Goal: Contribute content: Add original content to the website for others to see

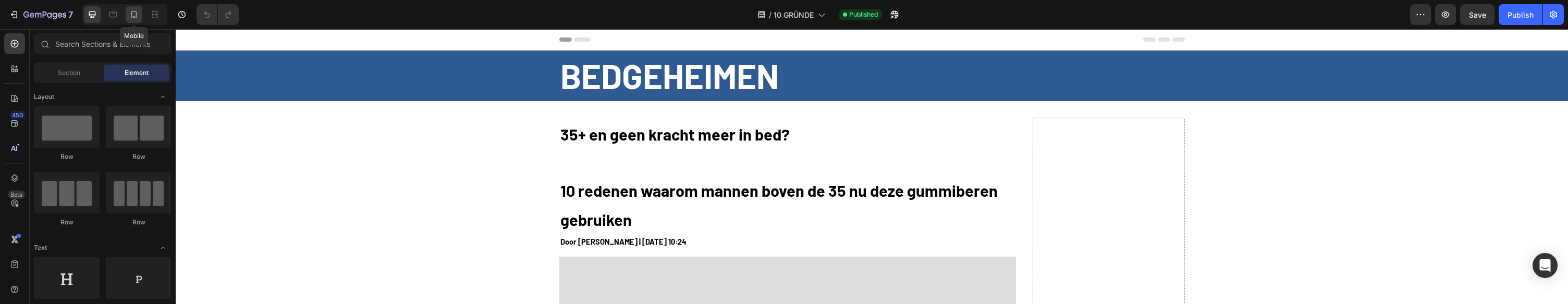
click at [130, 20] on div at bounding box center [134, 15] width 16 height 16
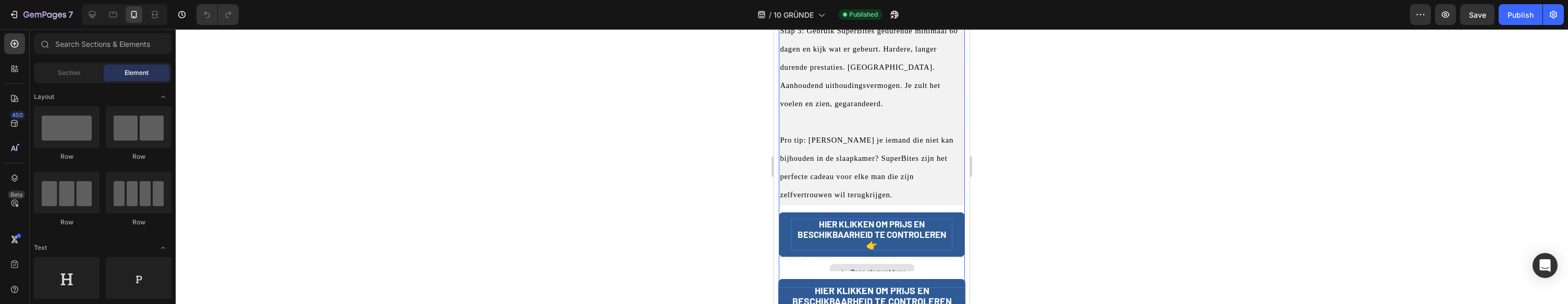
scroll to position [5351, 0]
click at [786, 211] on link "HIER KLIKKEN OM PRIJS EN BESCHIKBAARHEID TE CONTROLEREN 👉" at bounding box center [872, 234] width 185 height 44
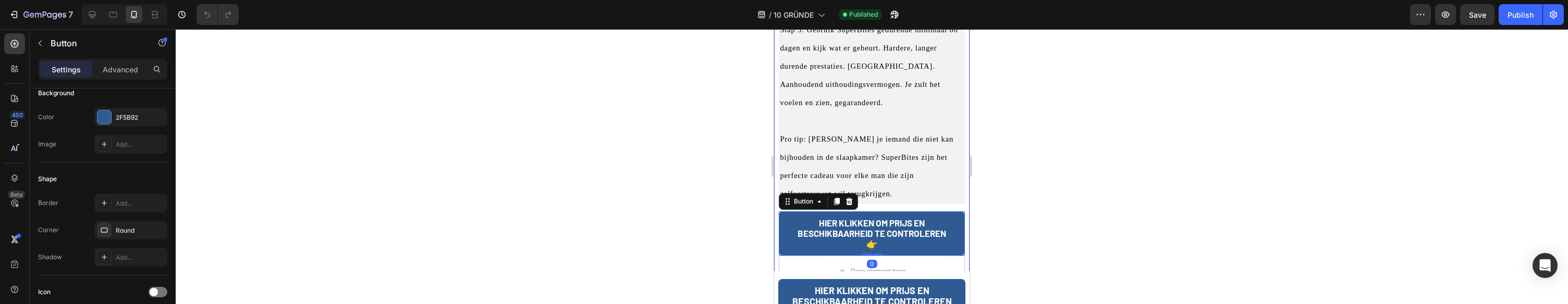
scroll to position [583, 0]
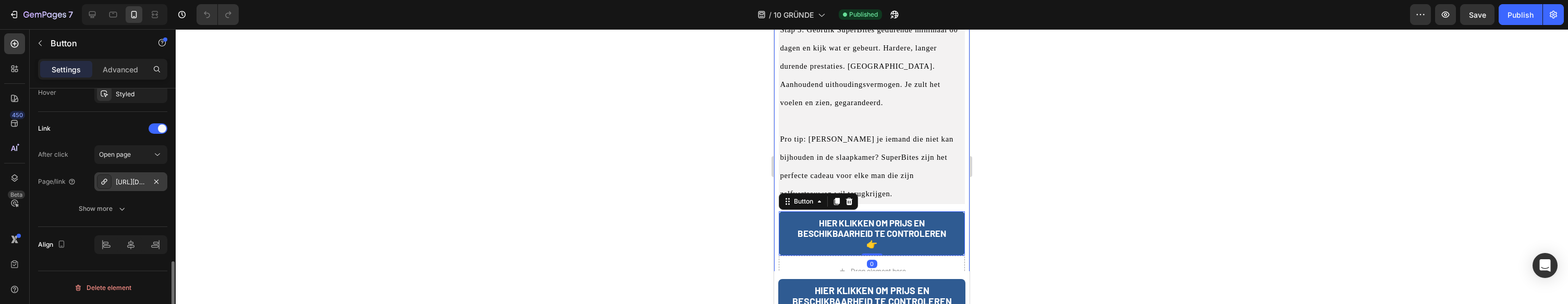
click at [139, 184] on div "[URL][DOMAIN_NAME]" at bounding box center [130, 182] width 30 height 9
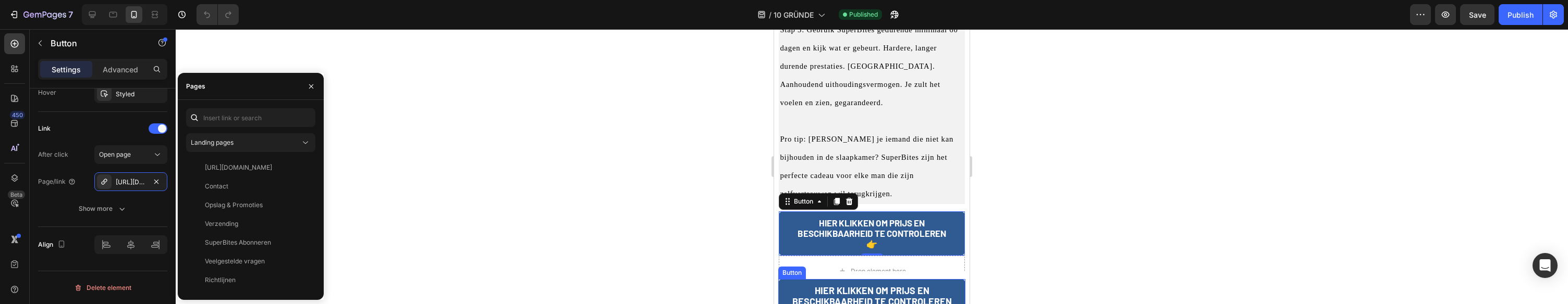
click at [786, 279] on link "HIER KLIKKEN OM PRIJS EN BESCHIKBAARHEID TE CONTROLEREN 👉" at bounding box center [872, 302] width 187 height 47
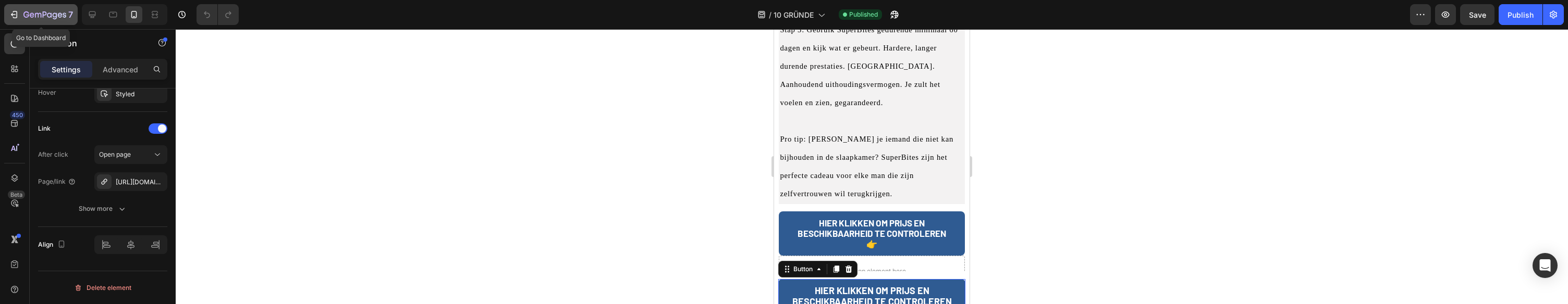
click at [21, 11] on div "7" at bounding box center [41, 14] width 64 height 12
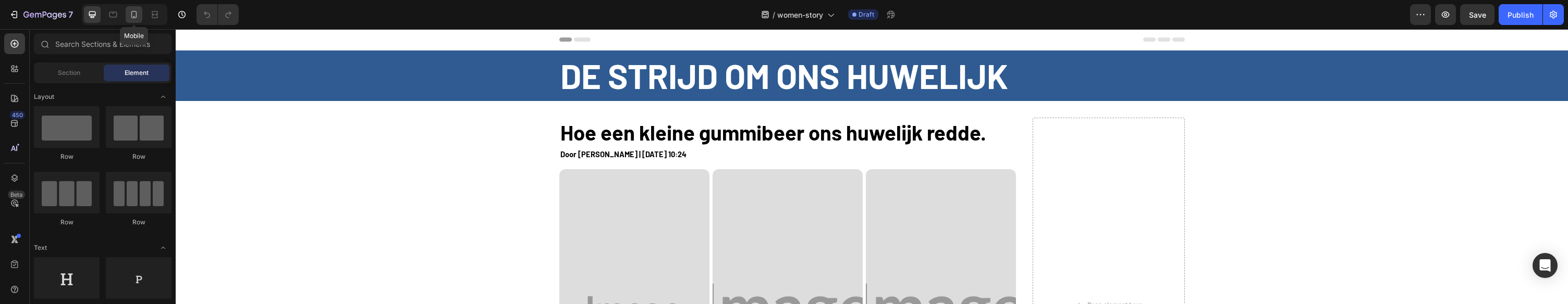
click at [140, 21] on div at bounding box center [134, 15] width 16 height 16
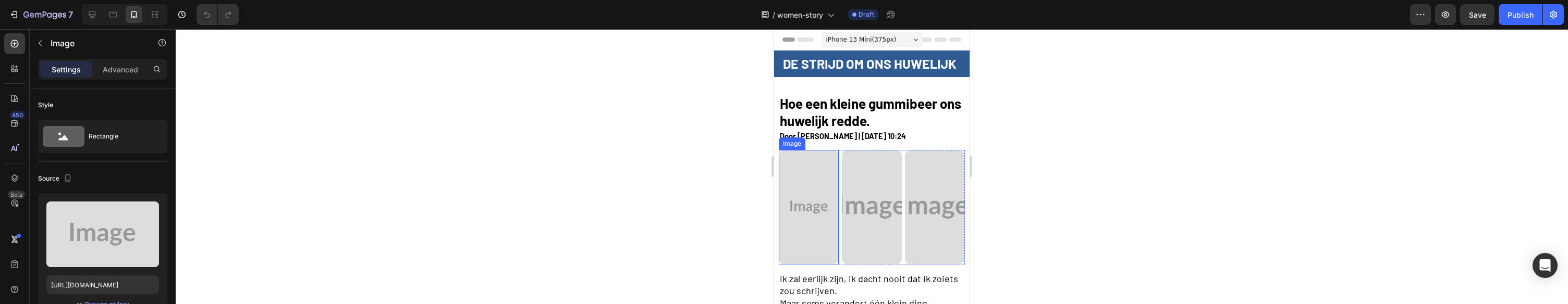
click at [838, 262] on div at bounding box center [809, 207] width 60 height 115
click at [839, 265] on div "Image Image Image Row" at bounding box center [872, 211] width 185 height 122
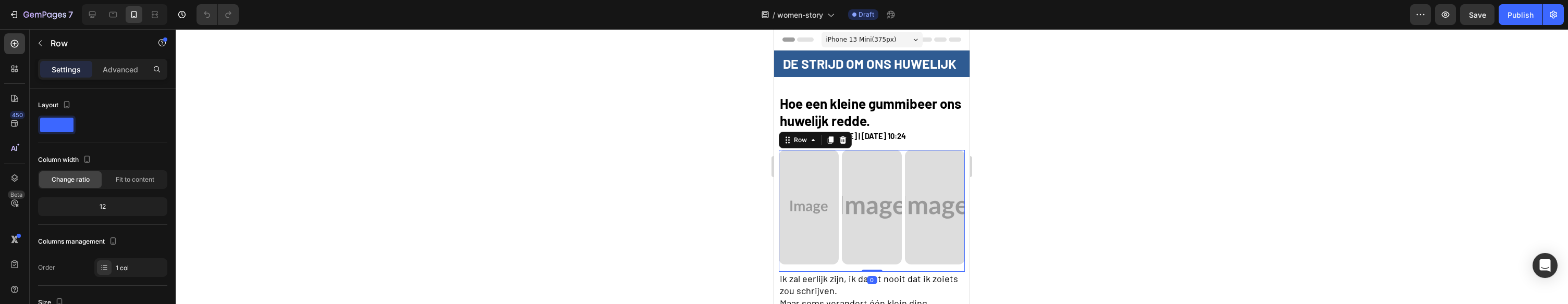
click at [840, 266] on div "Image Image Image Row" at bounding box center [872, 211] width 185 height 122
click at [846, 143] on div at bounding box center [842, 139] width 12 height 12
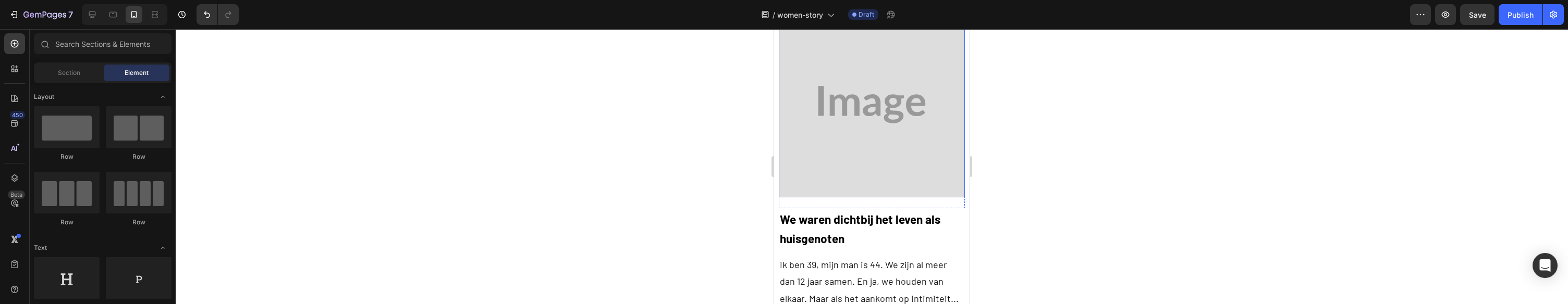
scroll to position [266, 0]
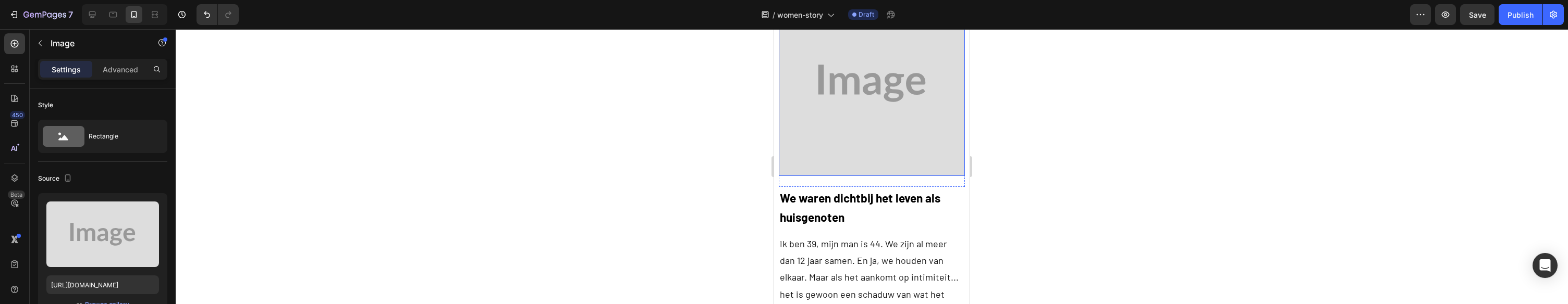
click at [850, 122] on img at bounding box center [872, 84] width 185 height 185
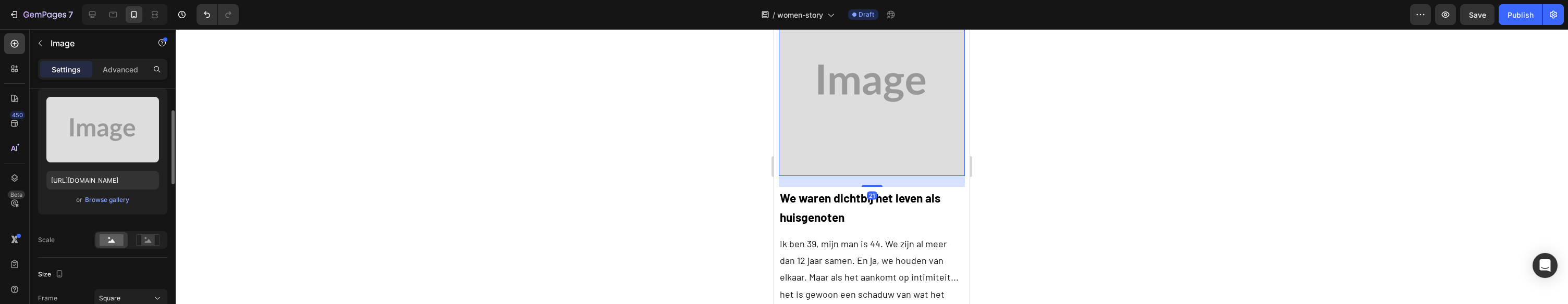
scroll to position [112, 0]
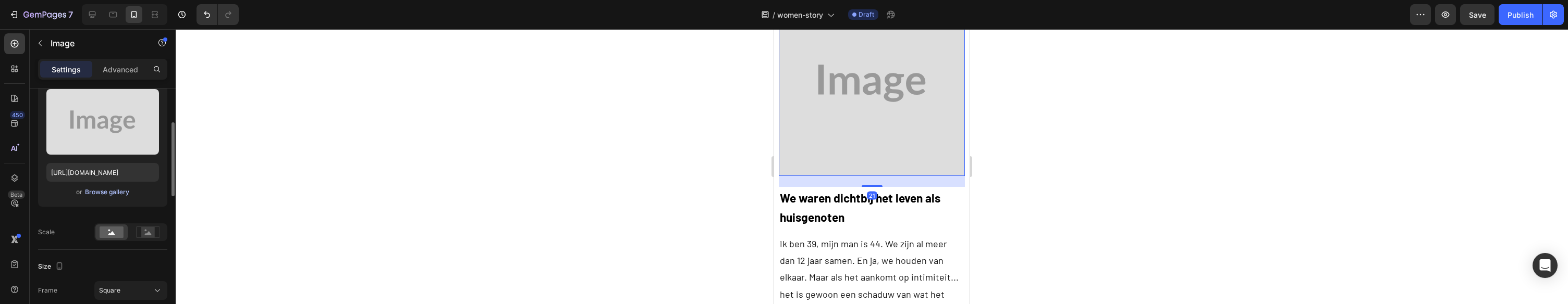
click at [120, 195] on div "Browse gallery" at bounding box center [107, 192] width 44 height 9
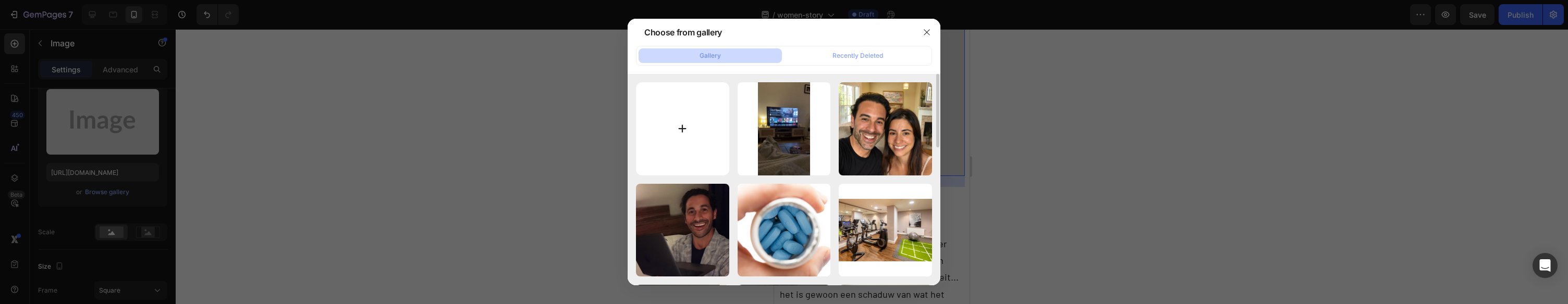
click at [691, 110] on input "file" at bounding box center [683, 129] width 93 height 93
type input "C:\fakepath\gempages_578977757858366233-2718ff29-82b2-47eb-9116-54f65ce8fc74.png"
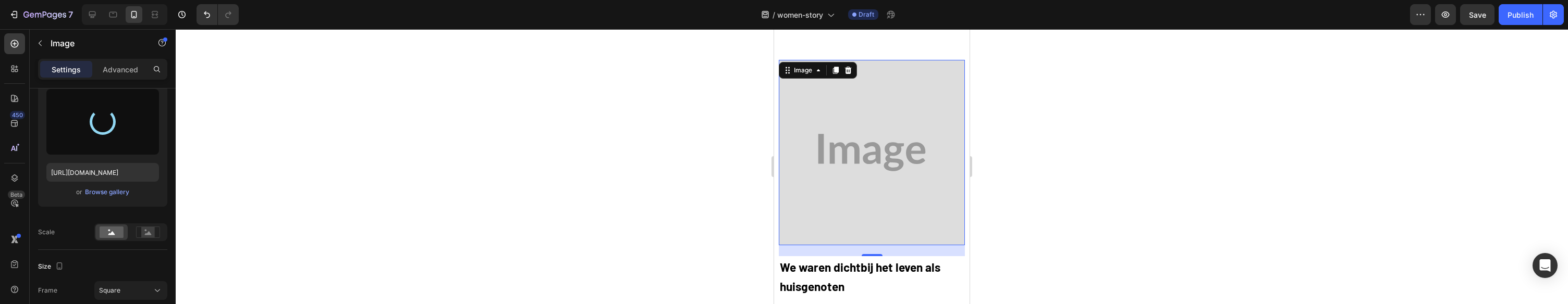
type input "https://cdn.shopify.com/s/files/1/0966/0566/7660/files/gempages_578425876220216…"
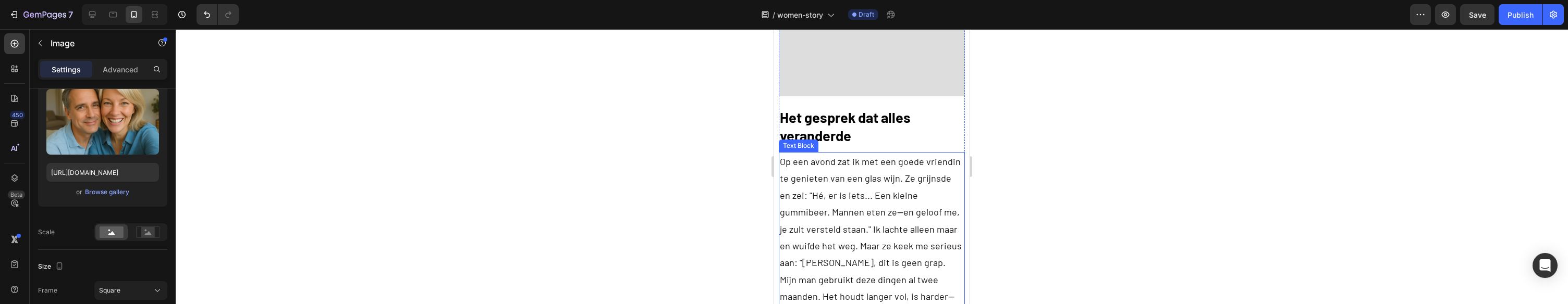
scroll to position [814, 0]
click at [902, 37] on img at bounding box center [872, 2] width 185 height 185
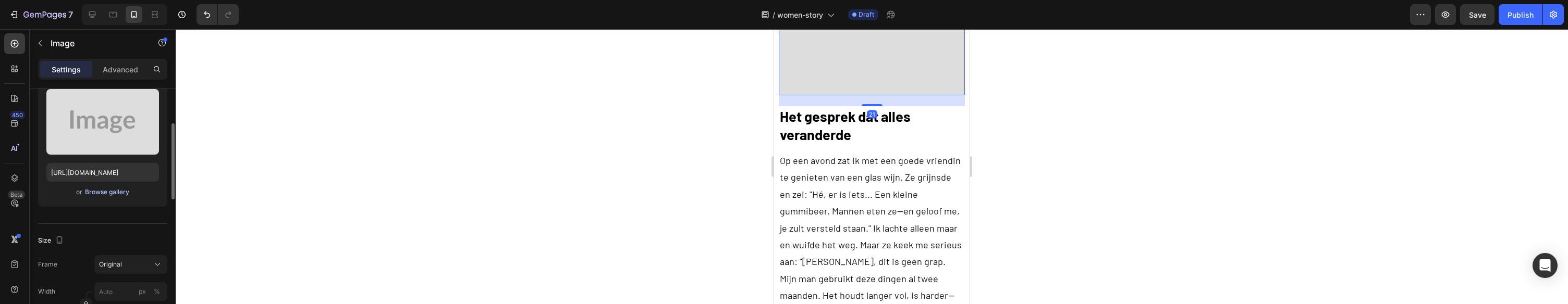
click at [95, 195] on div "Browse gallery" at bounding box center [107, 192] width 44 height 9
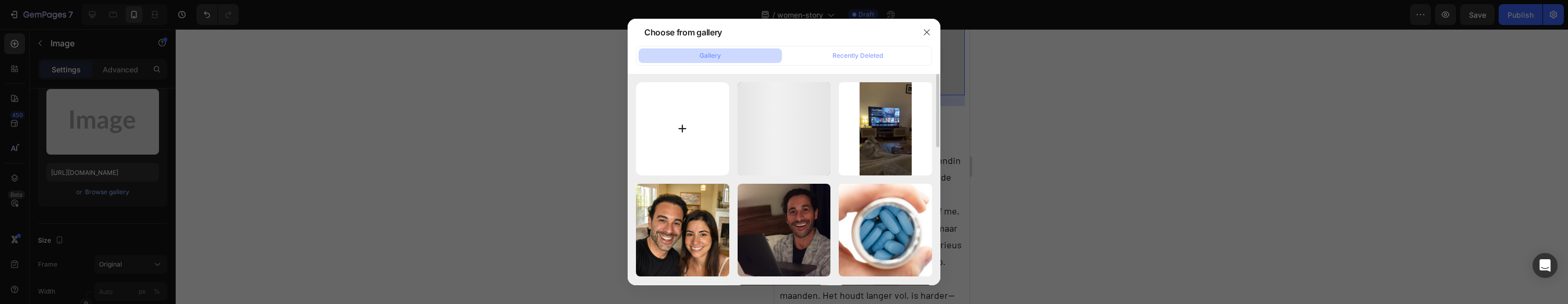
click at [679, 134] on input "file" at bounding box center [683, 129] width 93 height 93
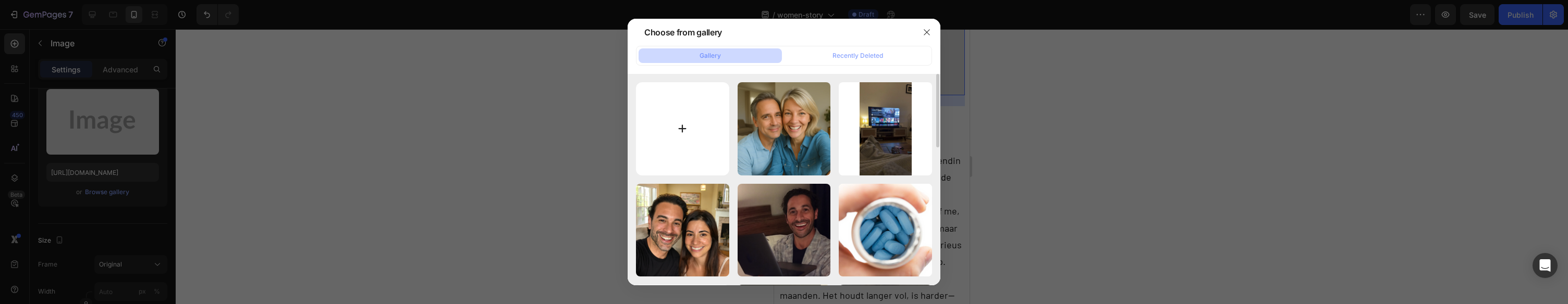
type input "C:\fakepath\gempages_578977757858366233-d2af183a-3fcf-474a-8cd9-6a25c37f54da.png"
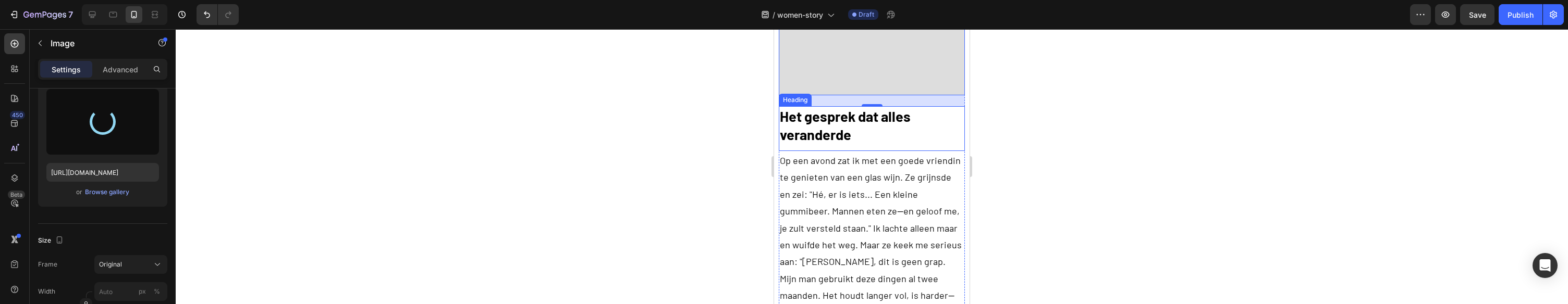
type input "https://cdn.shopify.com/s/files/1/0966/0566/7660/files/gempages_578425876220216…"
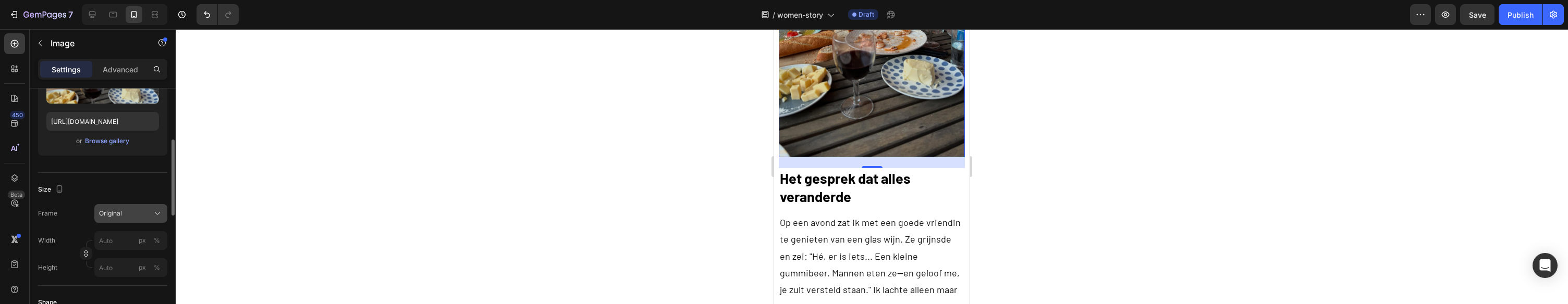
click at [121, 220] on button "Original" at bounding box center [130, 213] width 73 height 19
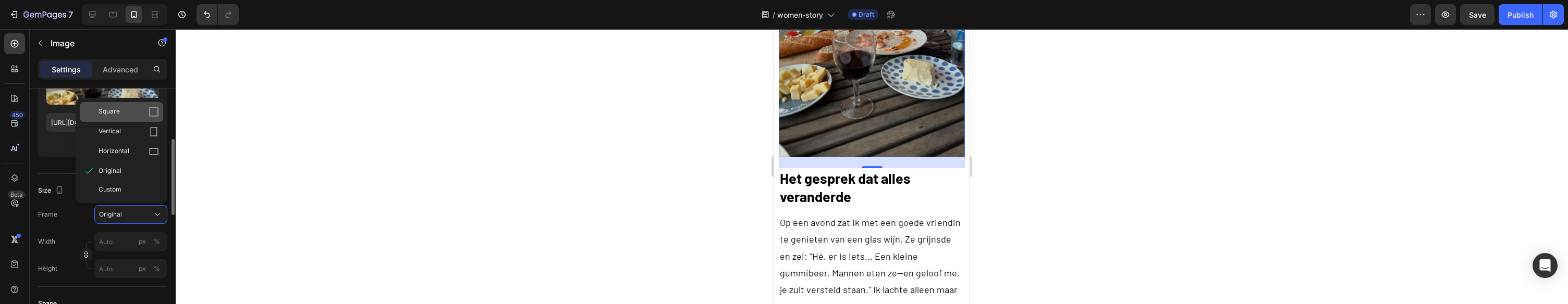
click at [132, 111] on div "Square" at bounding box center [129, 111] width 61 height 11
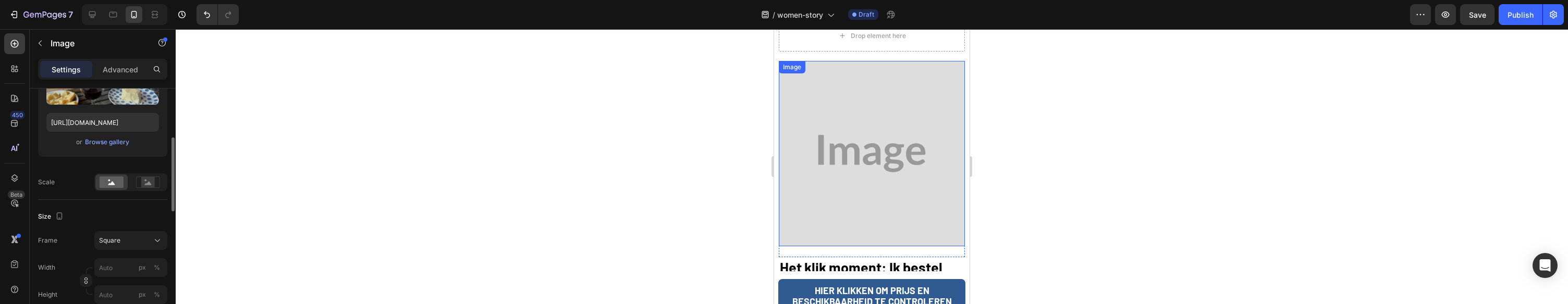
scroll to position [1109, 0]
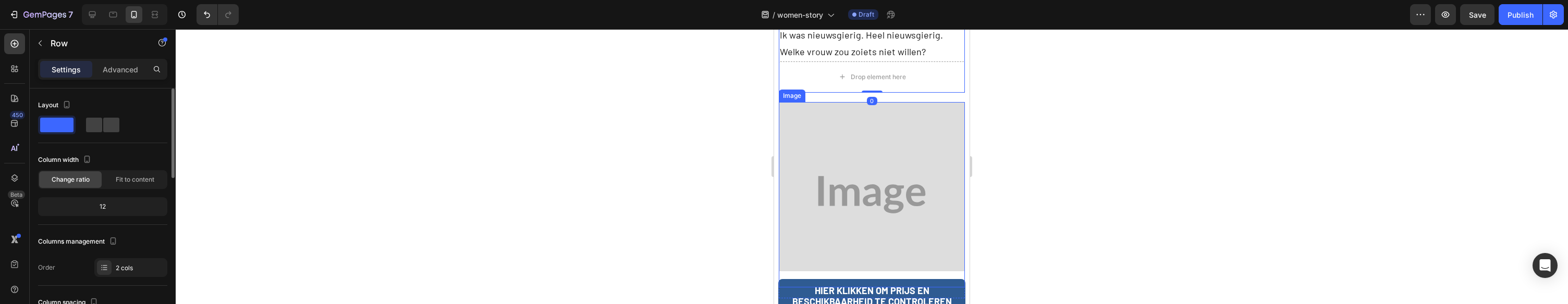
click at [880, 139] on img at bounding box center [872, 195] width 185 height 185
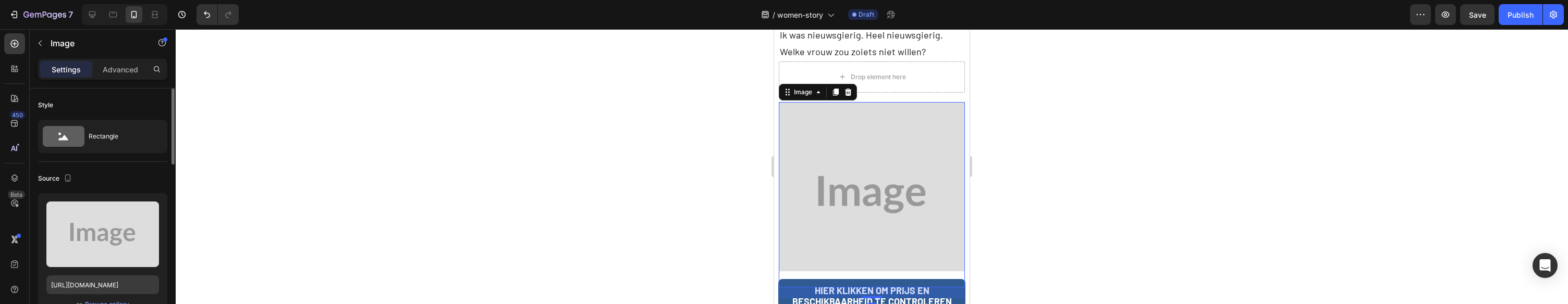
scroll to position [99, 0]
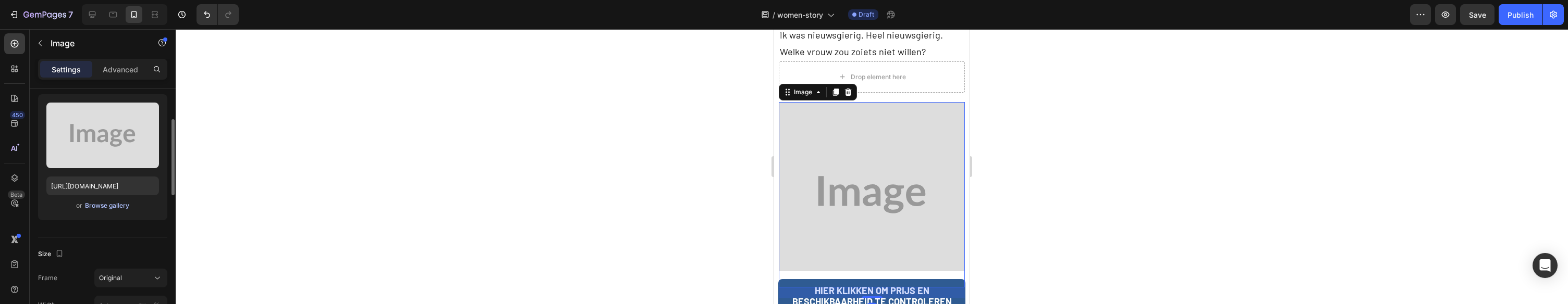
click at [99, 206] on div "Browse gallery" at bounding box center [107, 205] width 44 height 9
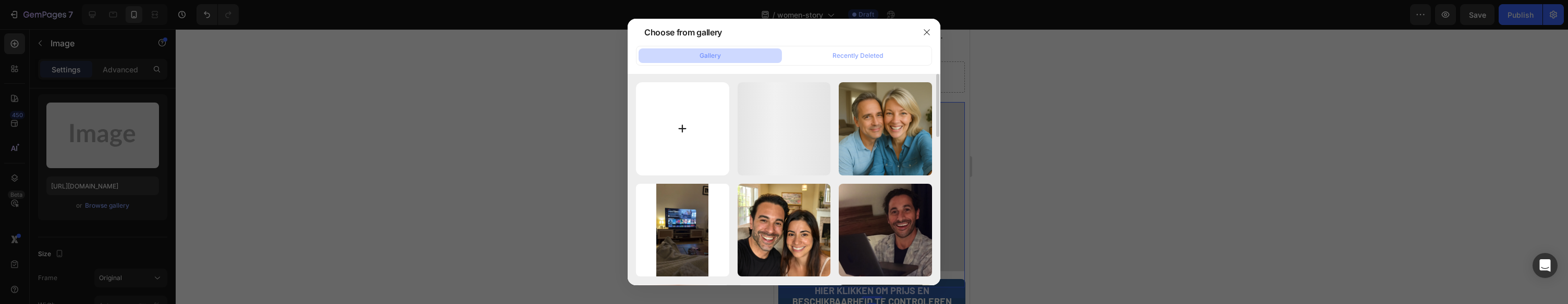
click at [679, 105] on input "file" at bounding box center [683, 129] width 93 height 93
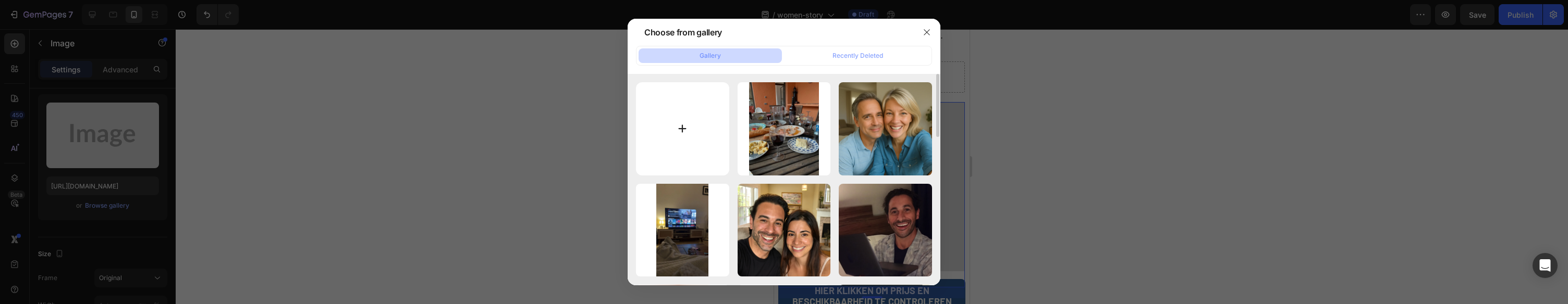
type input "C:\fakepath\gempages_578977757858366233-7fbe3a9c-e08e-4500-9dc4-2077a91ed7ea.png"
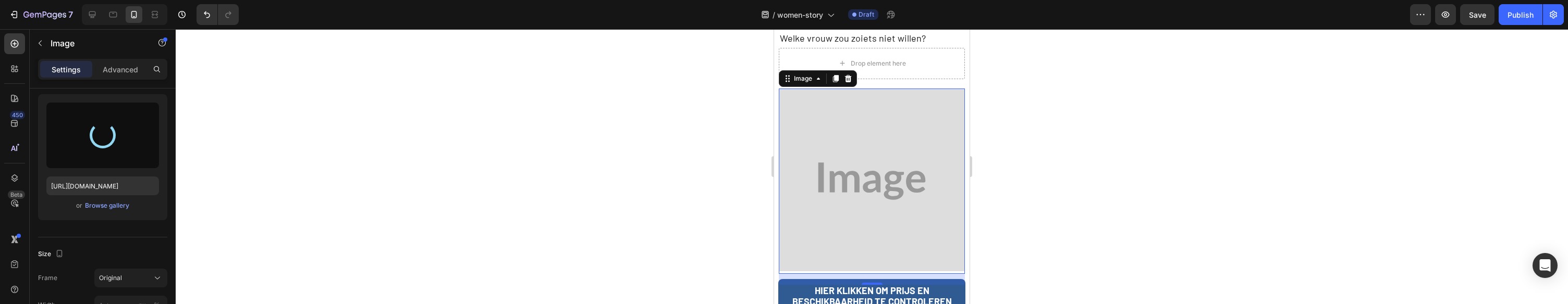
scroll to position [1128, 0]
type input "https://cdn.shopify.com/s/files/1/0966/0566/7660/files/gempages_578425876220216…"
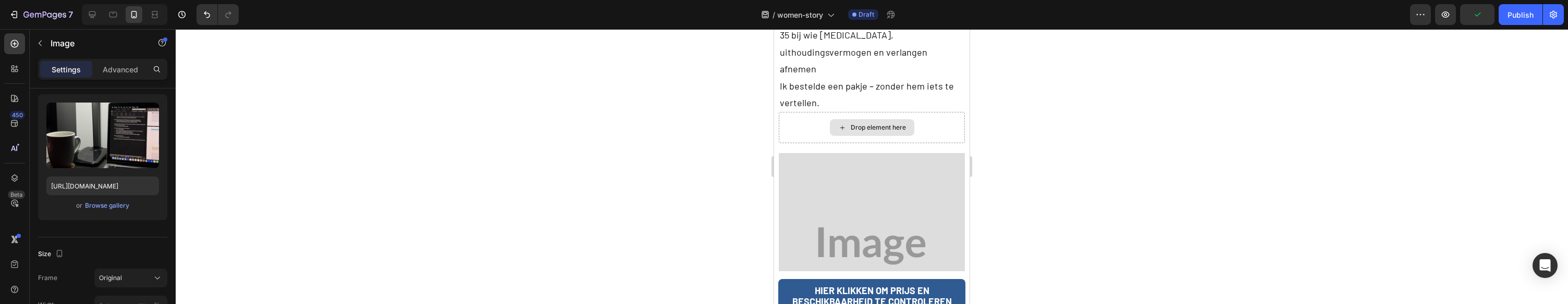
scroll to position [1653, 0]
click at [865, 149] on img at bounding box center [872, 242] width 185 height 185
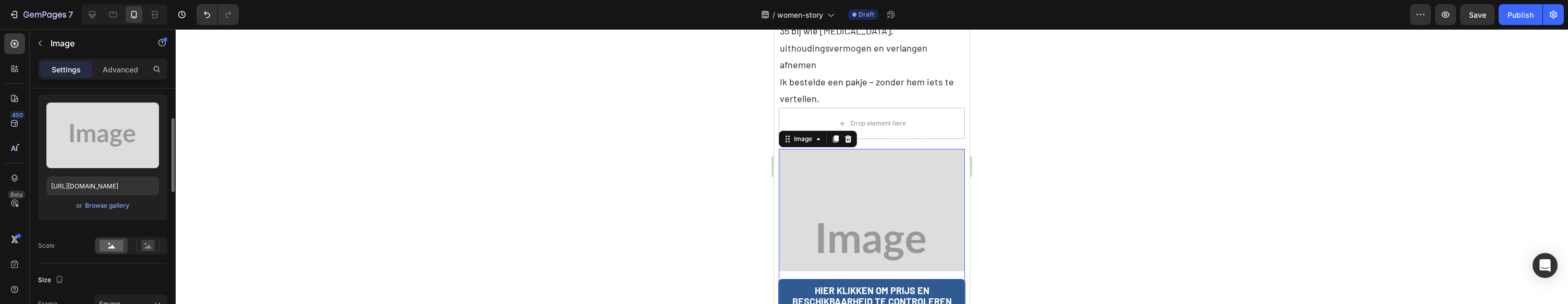
click at [80, 208] on span "or" at bounding box center [80, 205] width 7 height 12
click at [85, 207] on div "Browse gallery" at bounding box center [107, 205] width 44 height 9
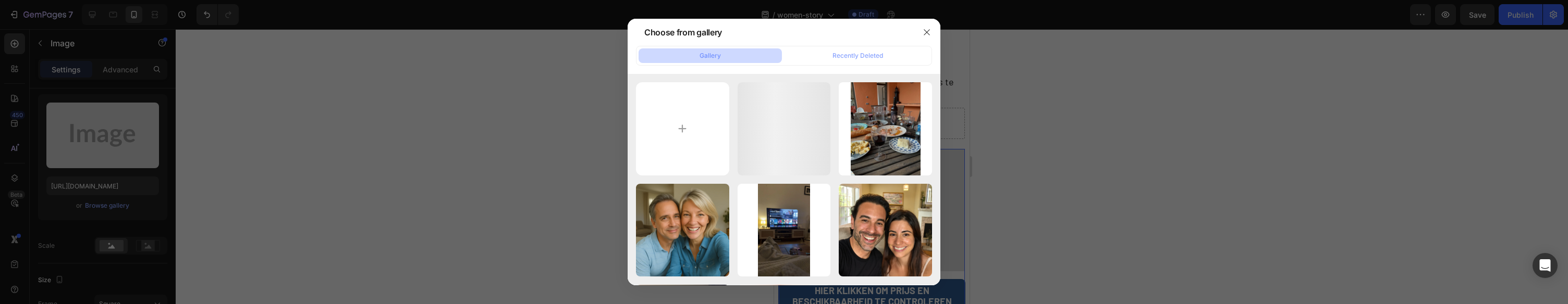
click at [93, 205] on div at bounding box center [784, 152] width 1568 height 304
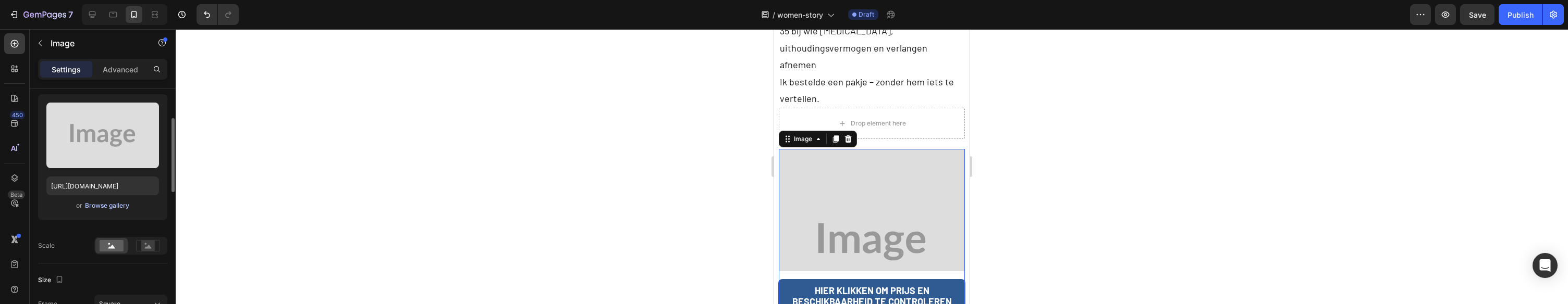
click at [121, 199] on div "or Browse gallery" at bounding box center [103, 205] width 112 height 12
click at [117, 202] on div "Browse gallery" at bounding box center [107, 205] width 44 height 9
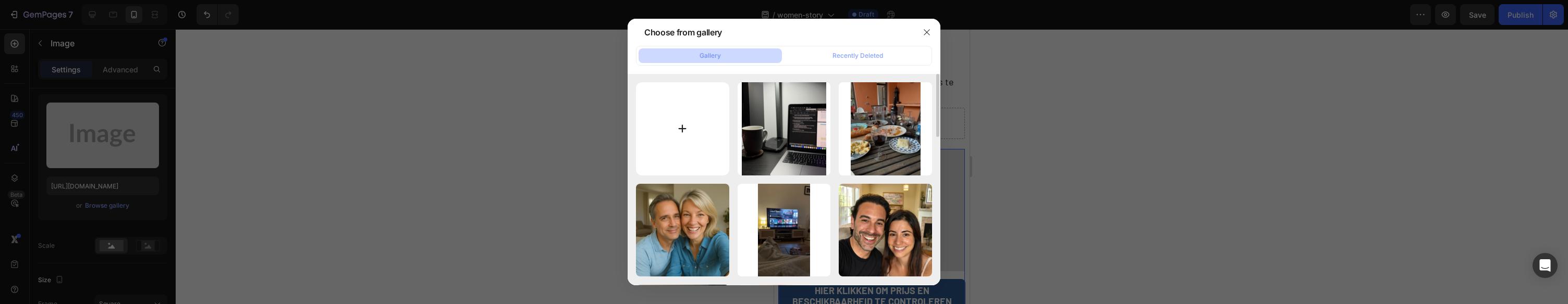
click at [675, 112] on input "file" at bounding box center [683, 129] width 93 height 93
type input "C:\fakepath\gempages_578977757858366233-0eb066b6-0758-4150-abf9-adea1a21e527.png"
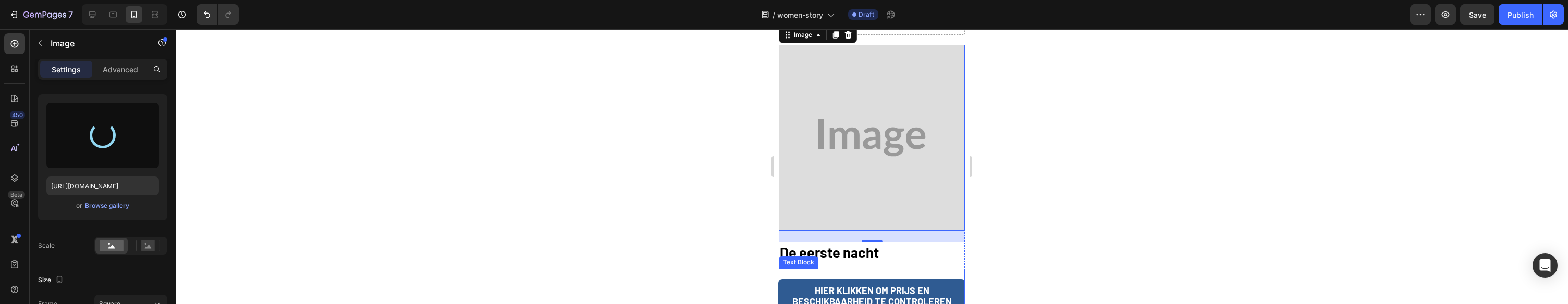
scroll to position [1758, 0]
type input "https://cdn.shopify.com/s/files/1/0966/0566/7660/files/gempages_578425876220216…"
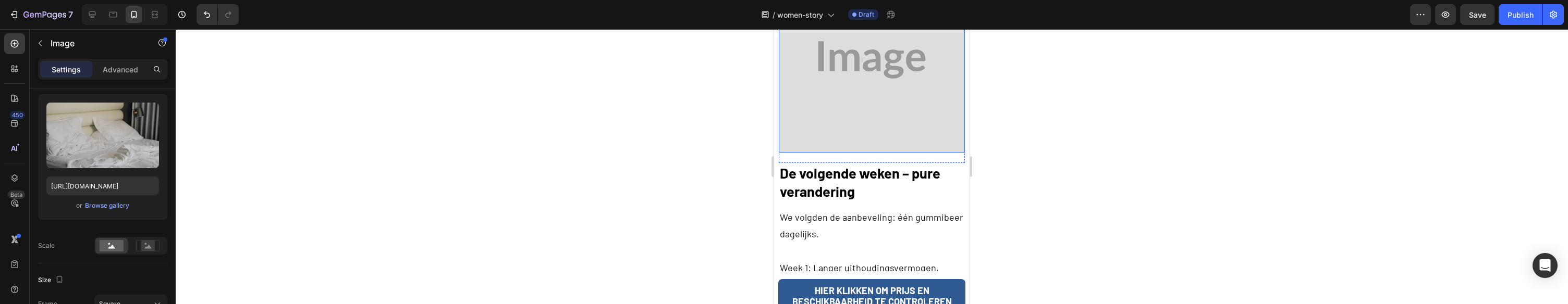
scroll to position [2302, 0]
click at [879, 74] on img at bounding box center [872, 63] width 185 height 185
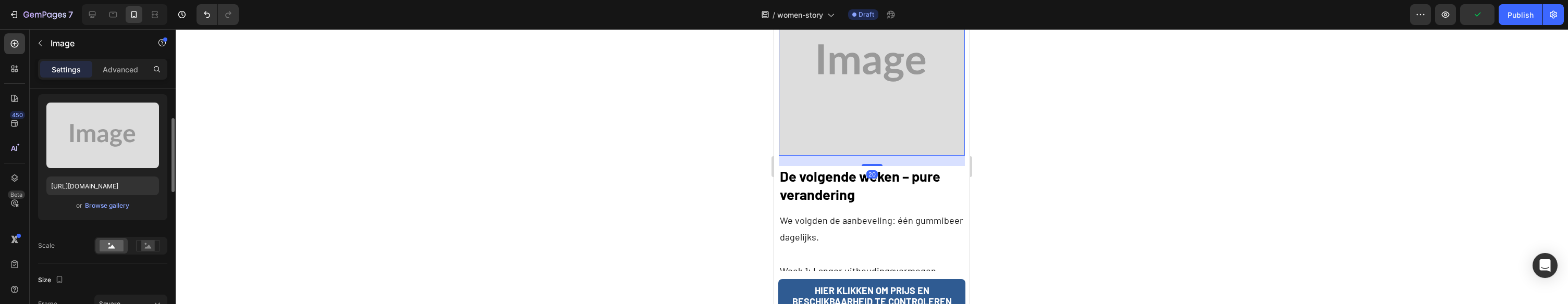
drag, startPoint x: 126, startPoint y: 197, endPoint x: 121, endPoint y: 201, distance: 6.4
click at [125, 197] on div "Upload Image https://placehold.co/1080x1080?text=Image or Browse gallery" at bounding box center [103, 157] width 130 height 126
click at [121, 201] on div "Browse gallery" at bounding box center [107, 205] width 44 height 9
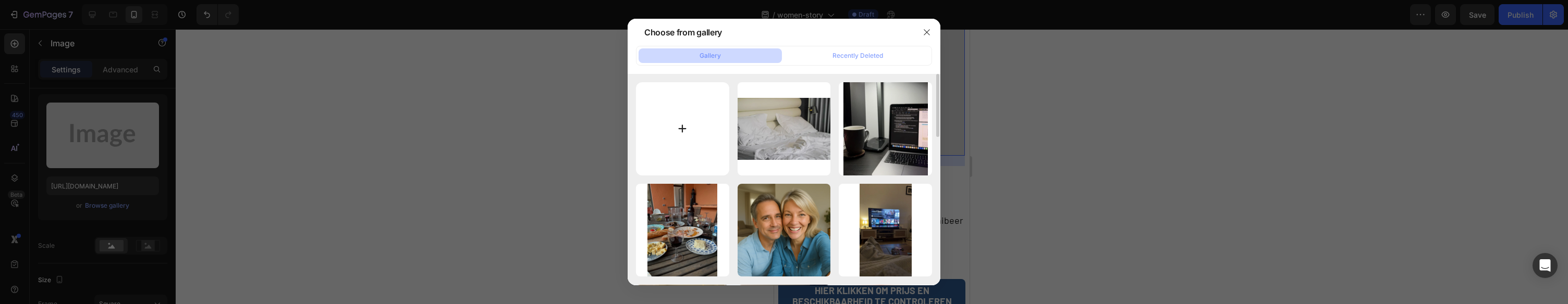
click at [672, 129] on input "file" at bounding box center [683, 129] width 93 height 93
type input "C:\fakepath\gempages_578977757858366233-48cc1f20-1cab-438e-9b15-65df07886bc9.png"
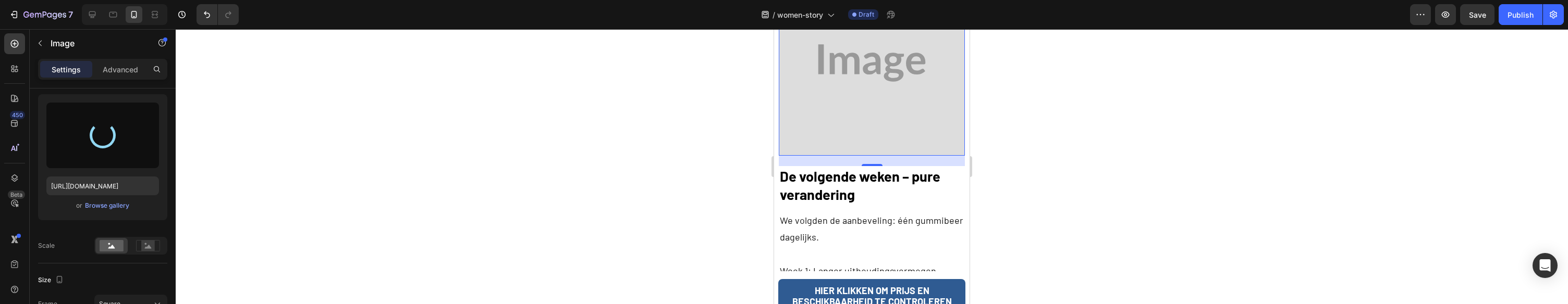
type input "https://cdn.shopify.com/s/files/1/0966/0566/7660/files/gempages_578425876220216…"
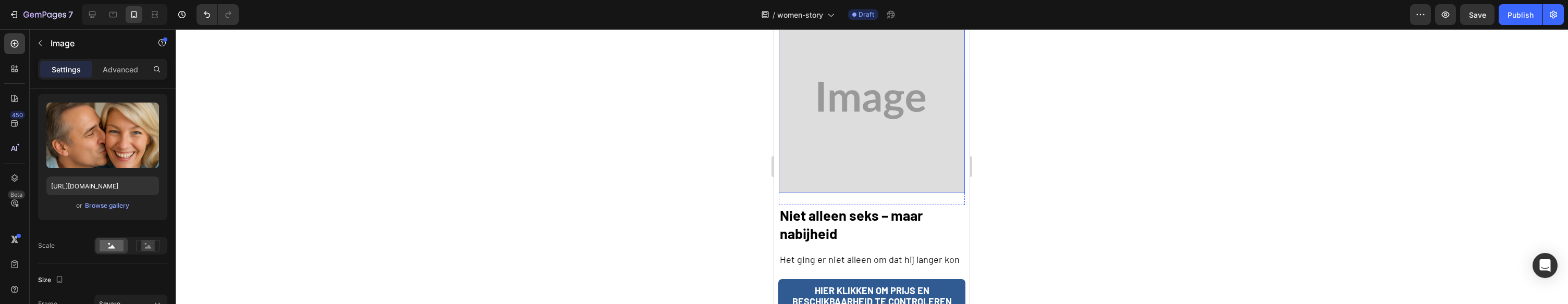
scroll to position [2800, 0]
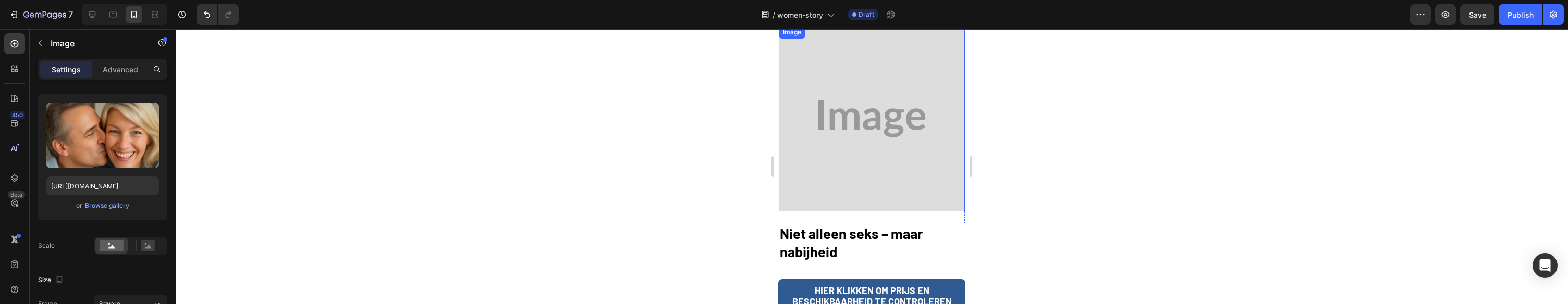
click at [900, 128] on img at bounding box center [872, 119] width 185 height 185
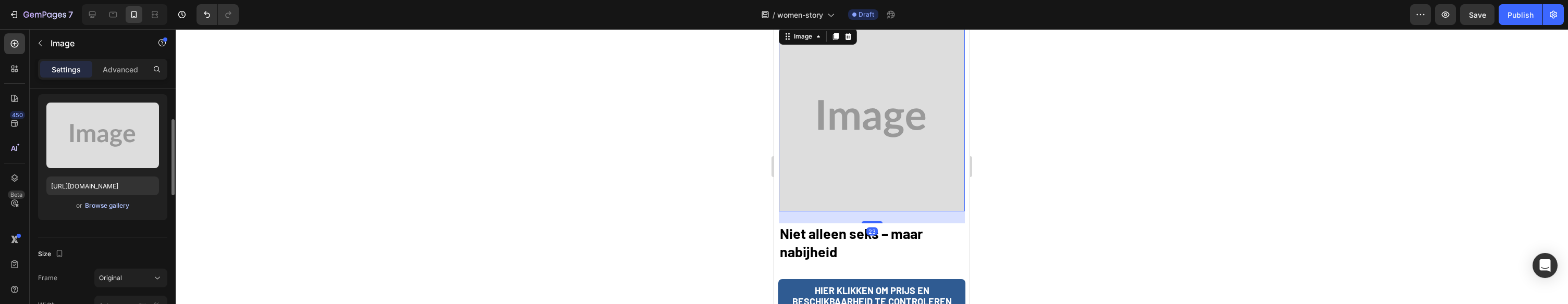
click at [116, 202] on div "Browse gallery" at bounding box center [107, 205] width 44 height 9
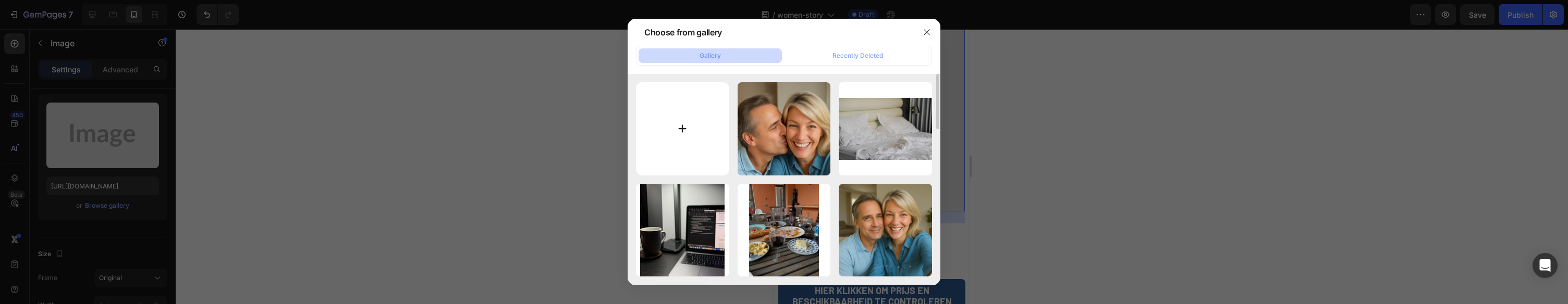
click at [714, 126] on input "file" at bounding box center [683, 129] width 93 height 93
type input "C:\fakepath\gempages_578977757858366233-bb8ae689-a1ac-4c87-89b6-650356787171.png"
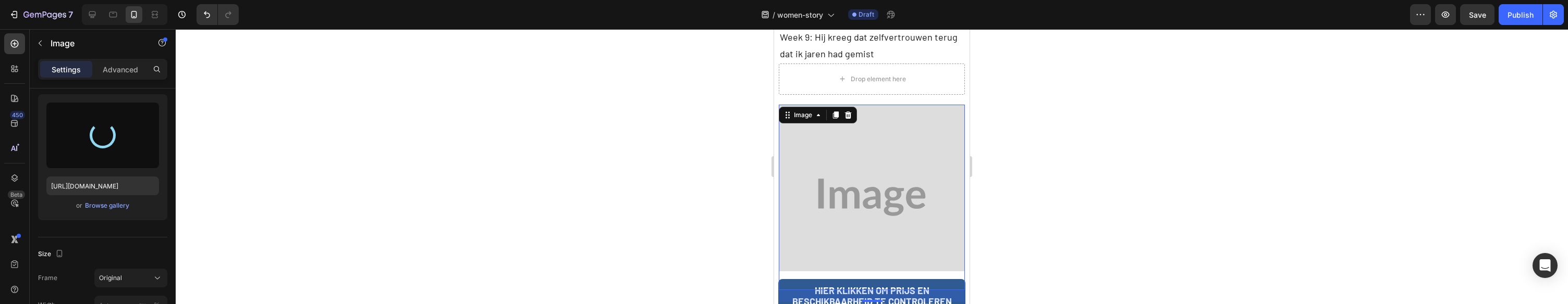
scroll to position [2720, 0]
type input "https://cdn.shopify.com/s/files/1/0966/0566/7660/files/gempages_578425876220216…"
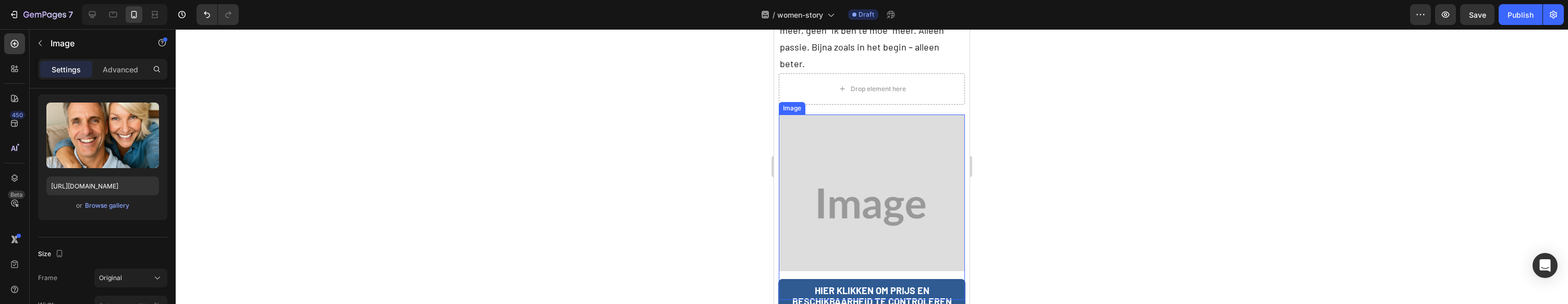
scroll to position [3183, 0]
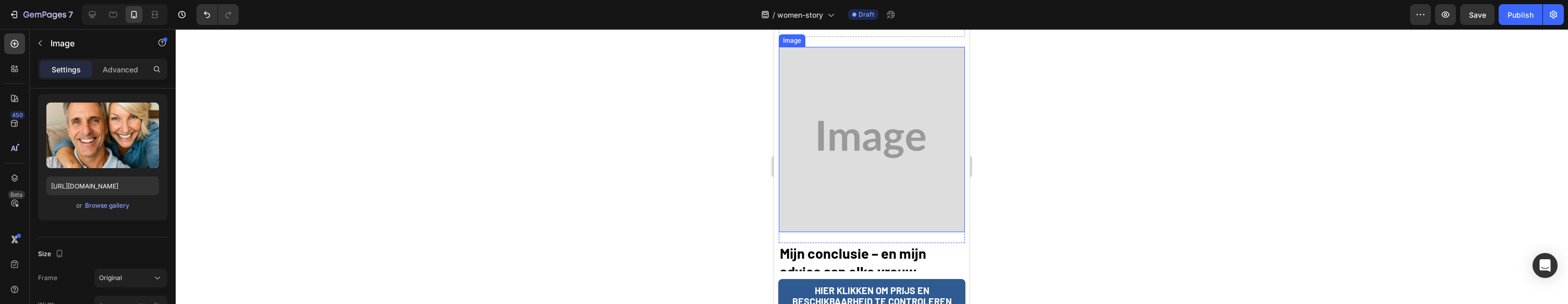
click at [894, 109] on img at bounding box center [872, 139] width 185 height 185
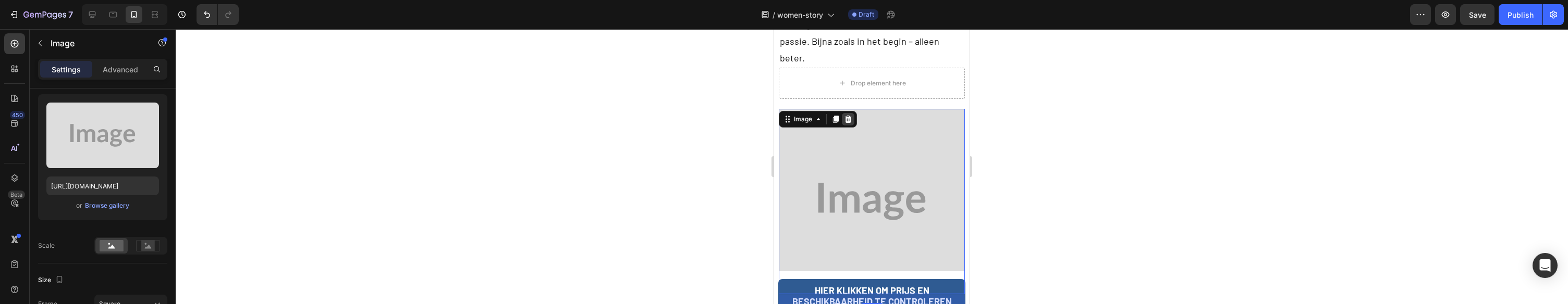
scroll to position [3119, 0]
click at [847, 116] on icon at bounding box center [849, 120] width 7 height 7
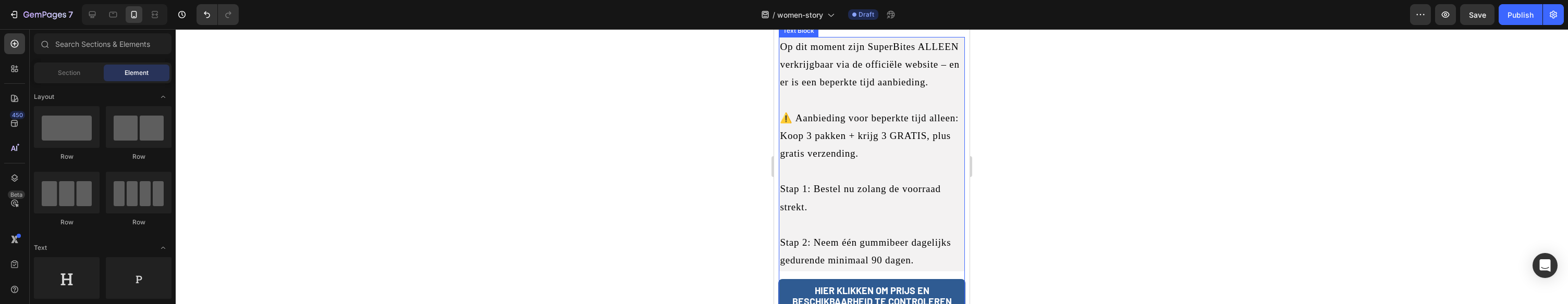
scroll to position [3482, 0]
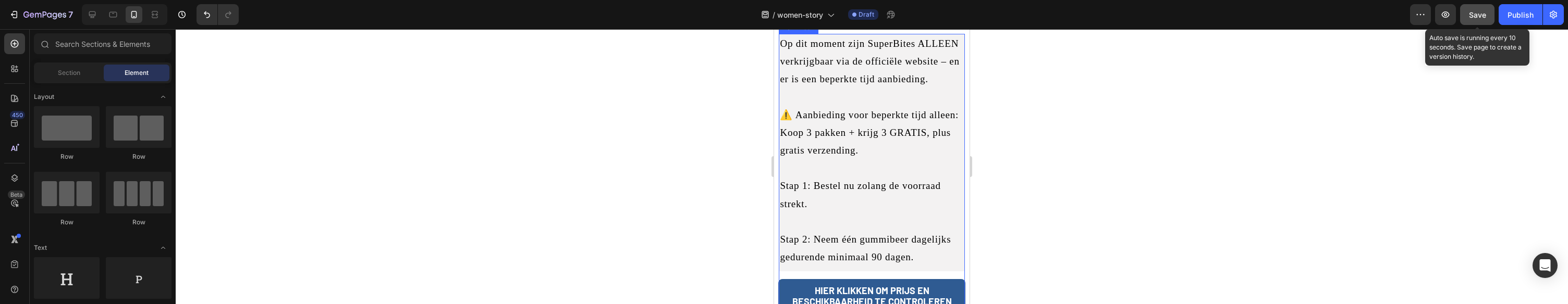
click at [1475, 18] on span "Save" at bounding box center [1477, 15] width 17 height 9
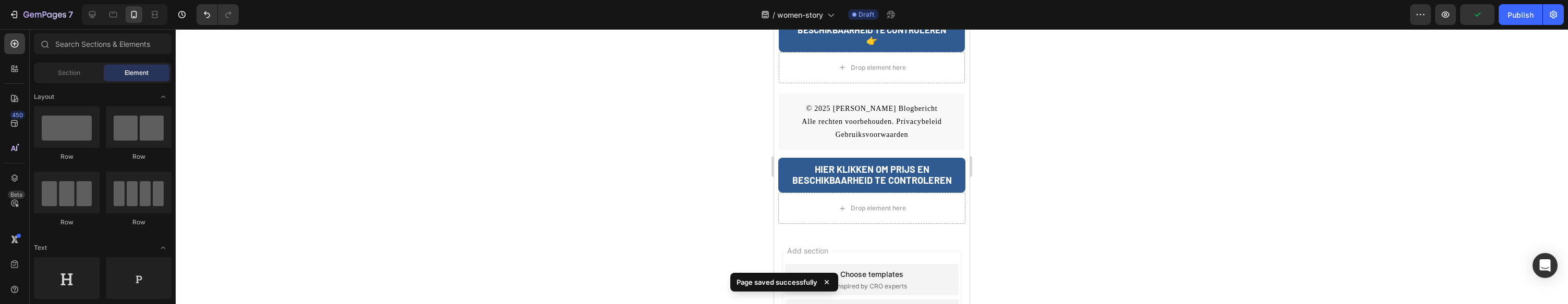
scroll to position [3872, 0]
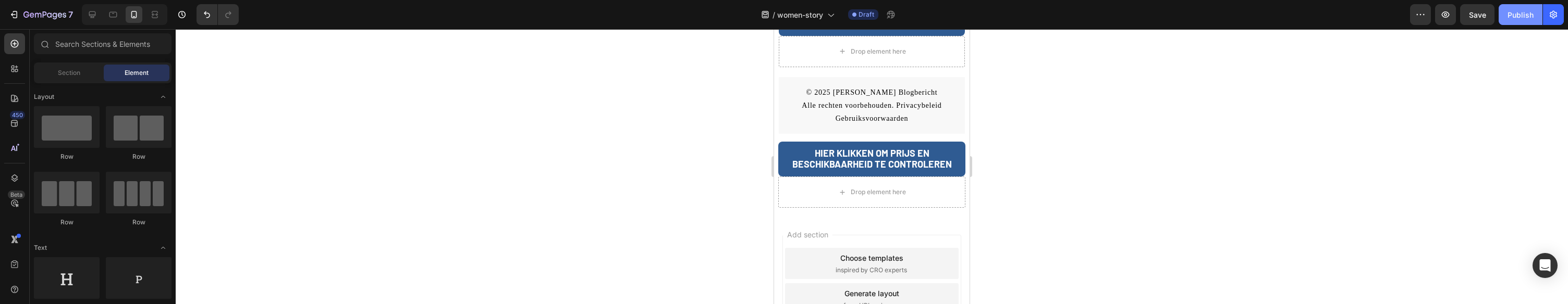
click at [1520, 20] on button "Publish" at bounding box center [1520, 14] width 43 height 20
click at [781, 142] on div "HIER KLIKKEN OM PRIJS EN BESCHIKBAARHEID TE CONTROLEREN Button" at bounding box center [872, 159] width 187 height 35
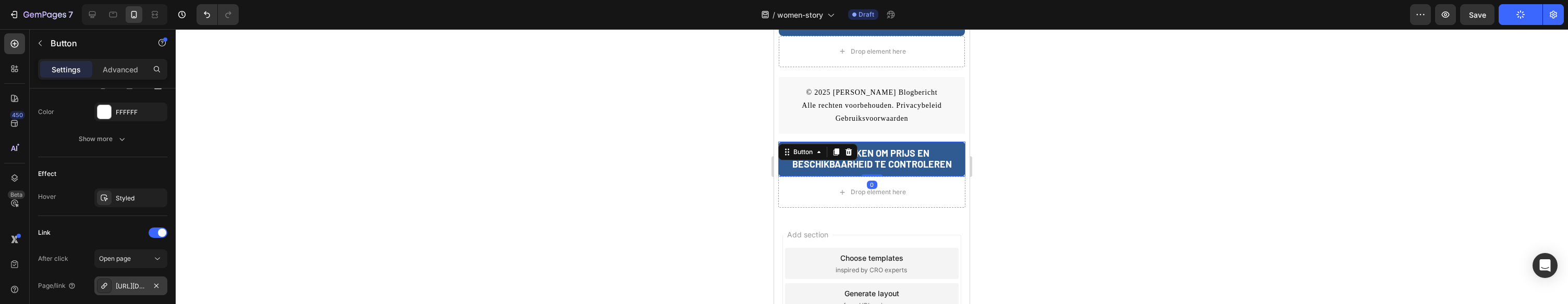
scroll to position [583, 0]
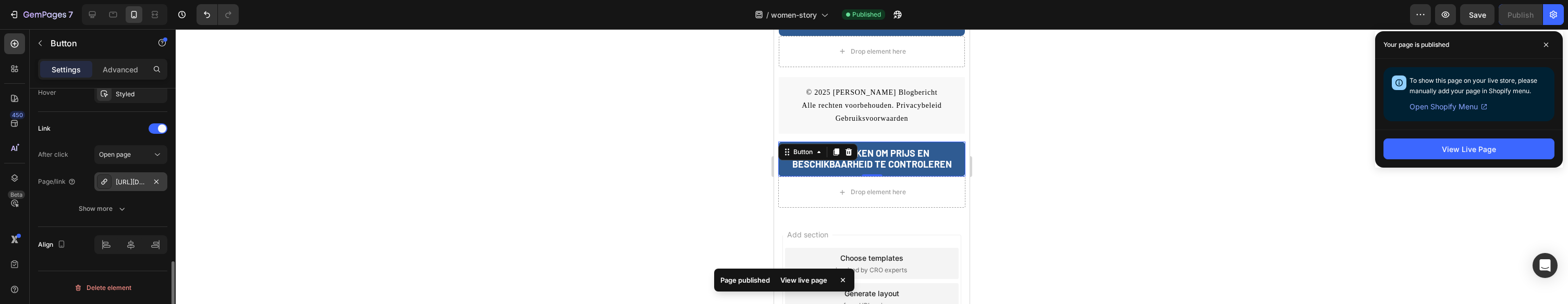
click at [116, 179] on div "https://superwipes.de/superwipes" at bounding box center [130, 182] width 30 height 9
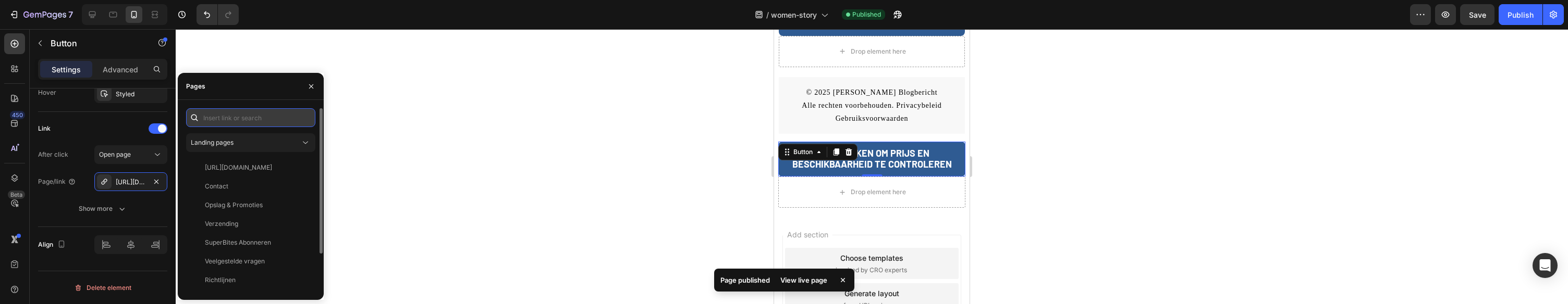
click at [249, 117] on input "text" at bounding box center [251, 117] width 130 height 19
paste input "[URL][DOMAIN_NAME]"
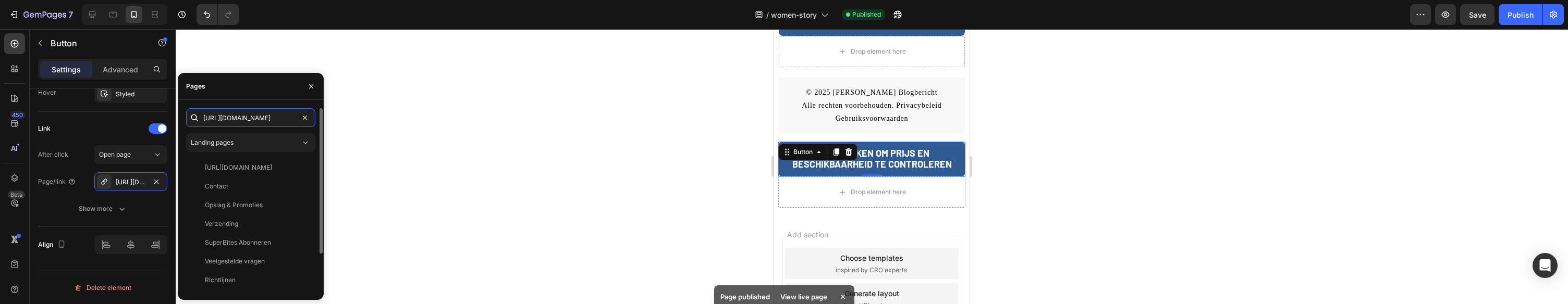
scroll to position [0, 25]
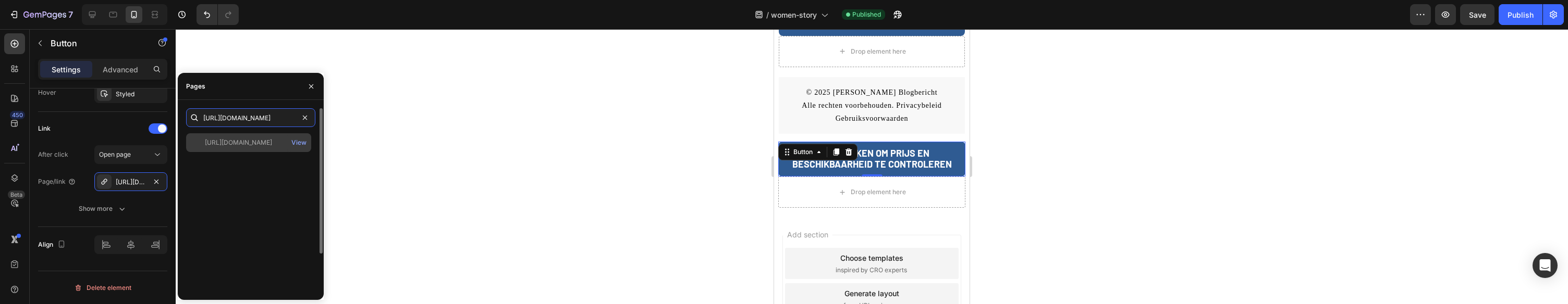
type input "[URL][DOMAIN_NAME]"
click at [256, 145] on div "[URL][DOMAIN_NAME]" at bounding box center [239, 142] width 67 height 9
click at [597, 133] on div at bounding box center [872, 167] width 1393 height 275
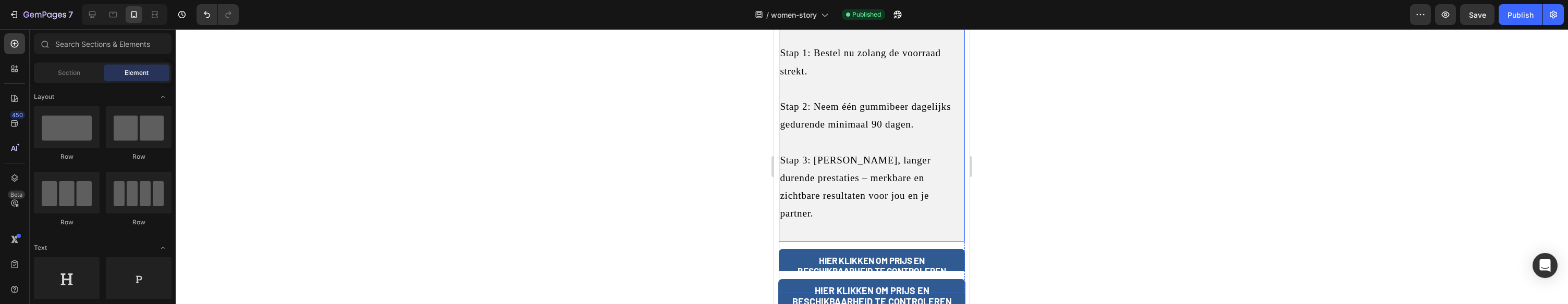
scroll to position [3574, 0]
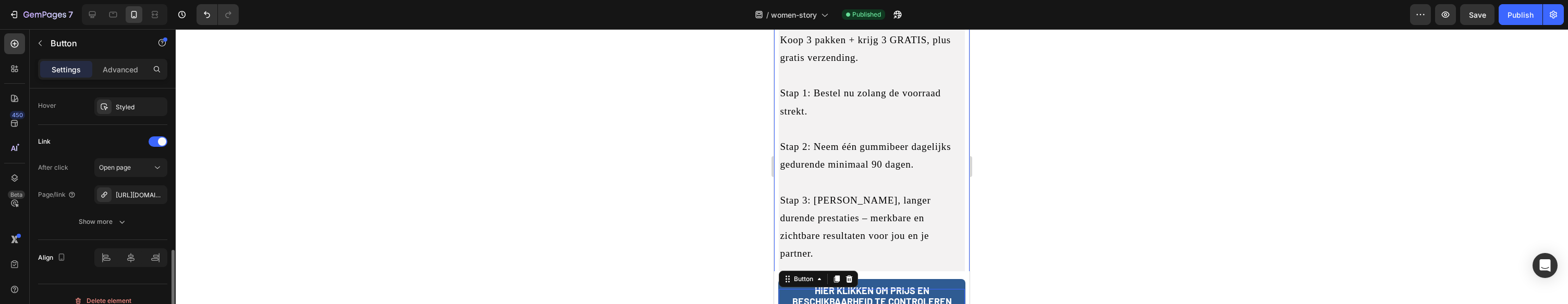
scroll to position [583, 0]
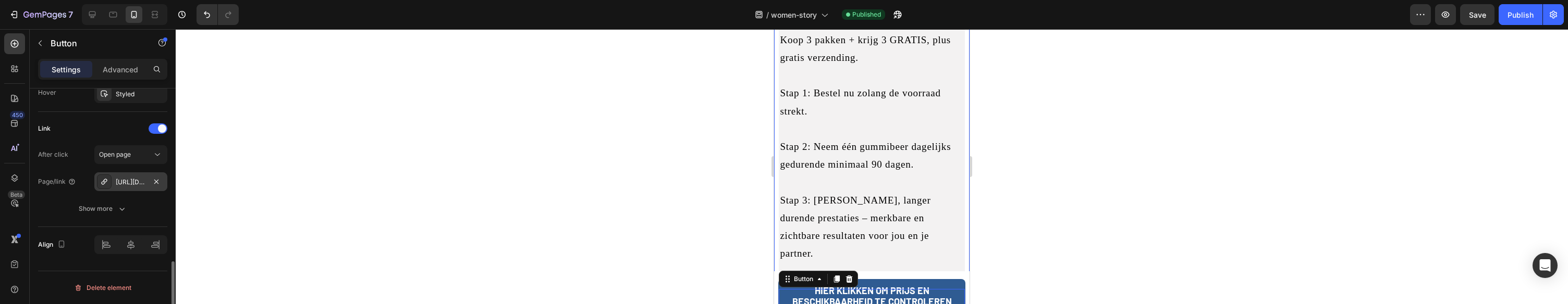
click at [127, 175] on div "https://superwipes.de/superwipes" at bounding box center [130, 181] width 73 height 19
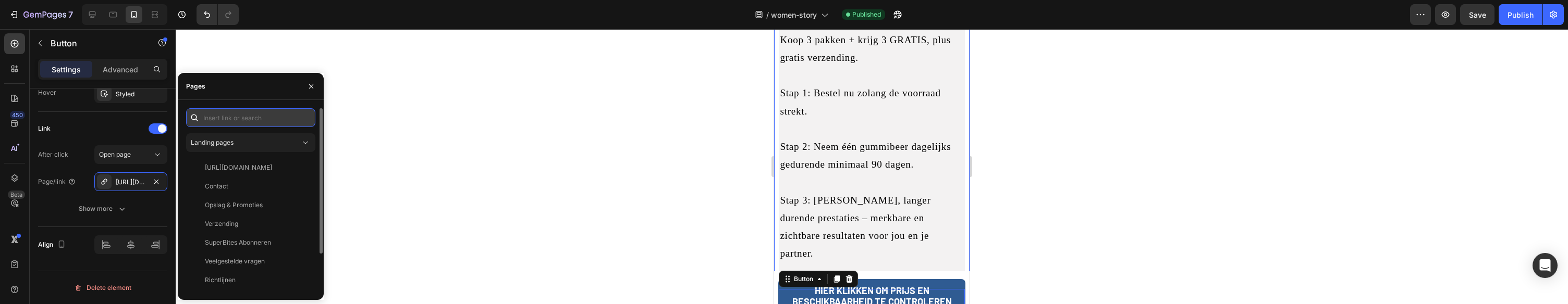
click at [235, 121] on input "text" at bounding box center [251, 117] width 130 height 19
paste input "[URL][DOMAIN_NAME]"
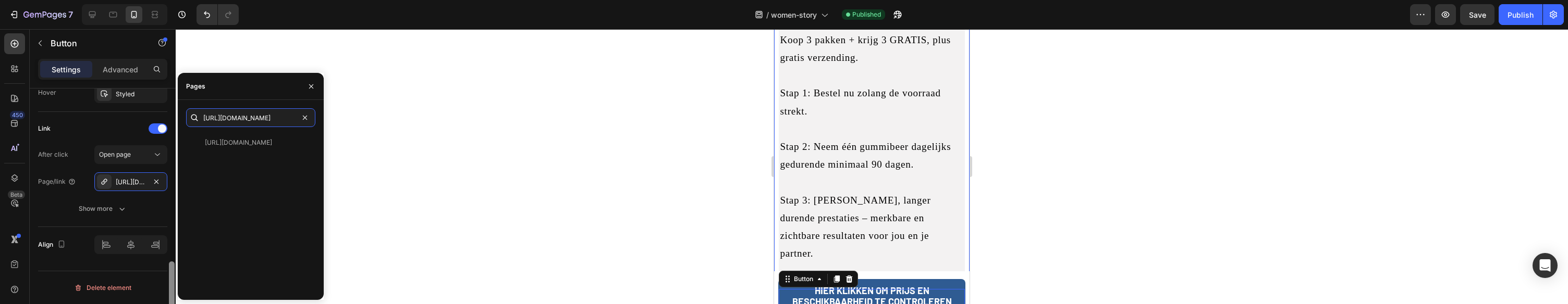
drag, startPoint x: 162, startPoint y: 122, endPoint x: 173, endPoint y: 116, distance: 12.5
click at [157, 117] on div "450 Beta Sections(18) Elements(83) Section Element Hero Section Product Detail …" at bounding box center [88, 167] width 175 height 275
drag, startPoint x: 212, startPoint y: 119, endPoint x: 185, endPoint y: 118, distance: 27.0
click at [185, 118] on div "https://super-bites.nl/pages/superbites https://super-bites.nl/pages/superbites…" at bounding box center [251, 224] width 146 height 231
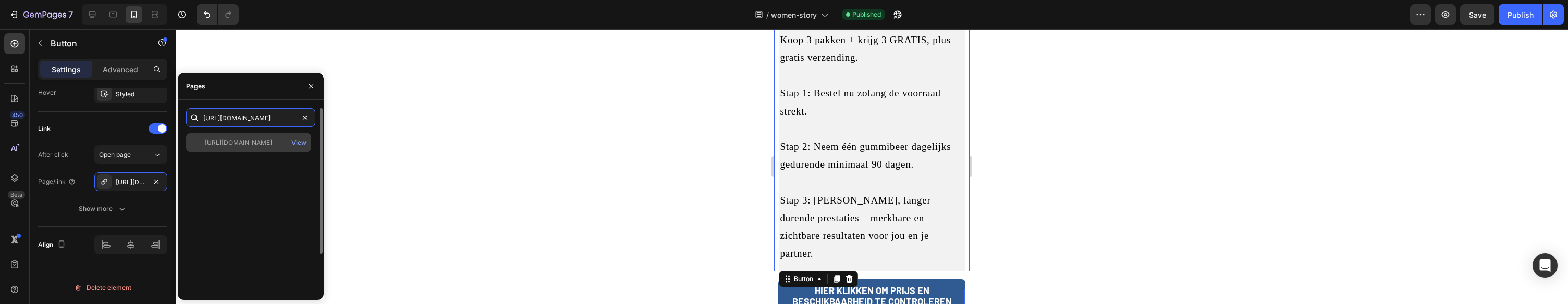
type input "[URL][DOMAIN_NAME]"
click at [247, 138] on div "[URL][DOMAIN_NAME]" at bounding box center [239, 142] width 67 height 9
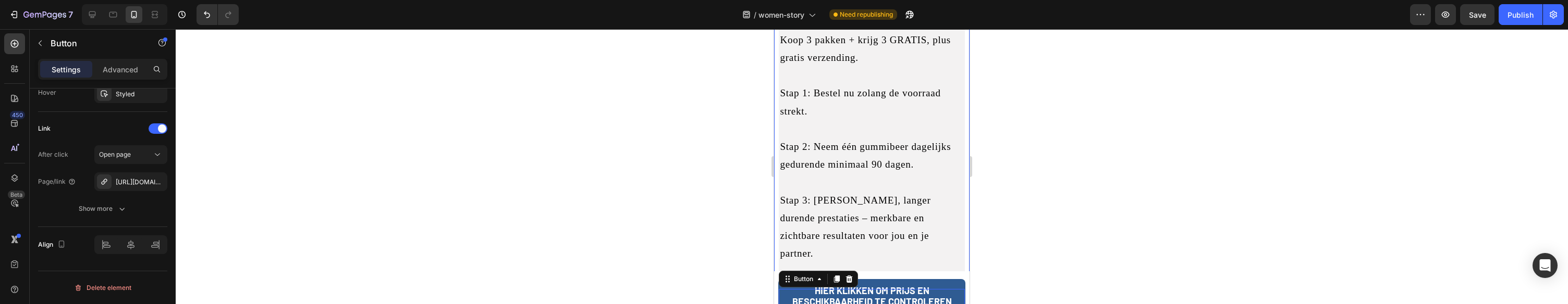
click at [515, 145] on div at bounding box center [872, 167] width 1393 height 275
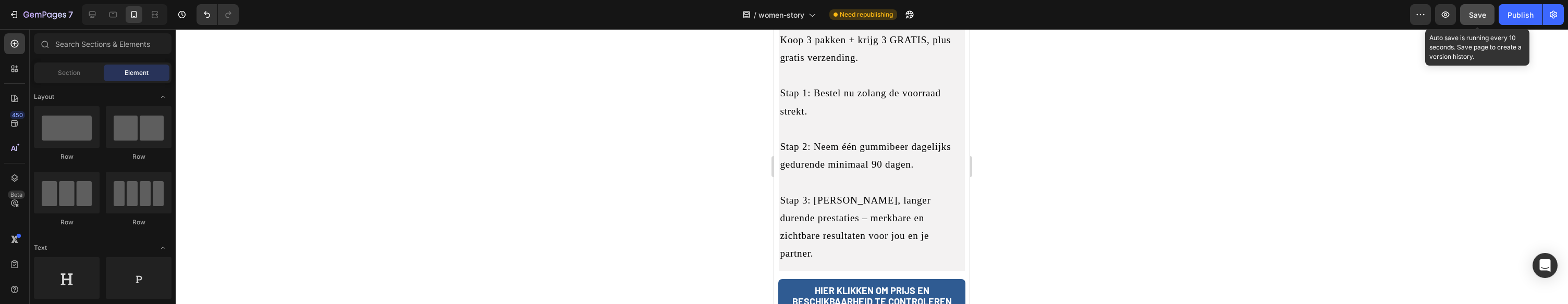
click at [1470, 18] on span "Save" at bounding box center [1477, 15] width 17 height 9
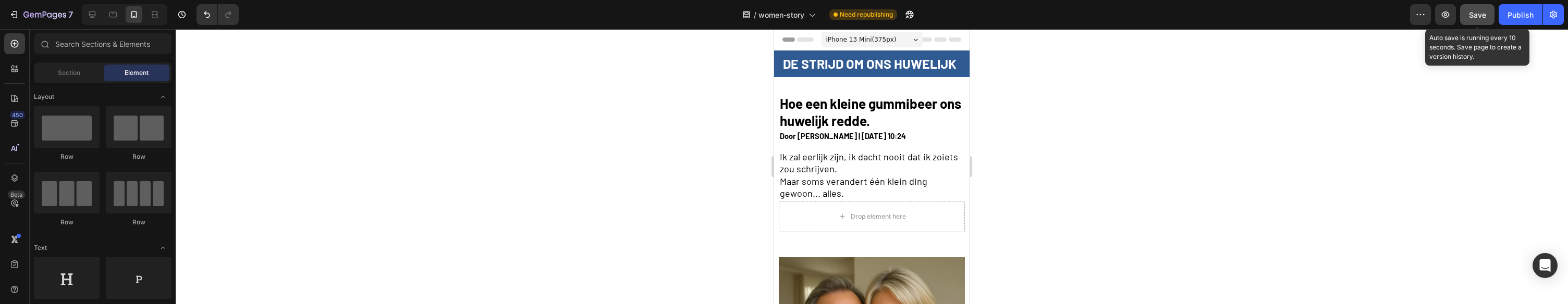
click at [1480, 15] on span "Save" at bounding box center [1477, 15] width 17 height 9
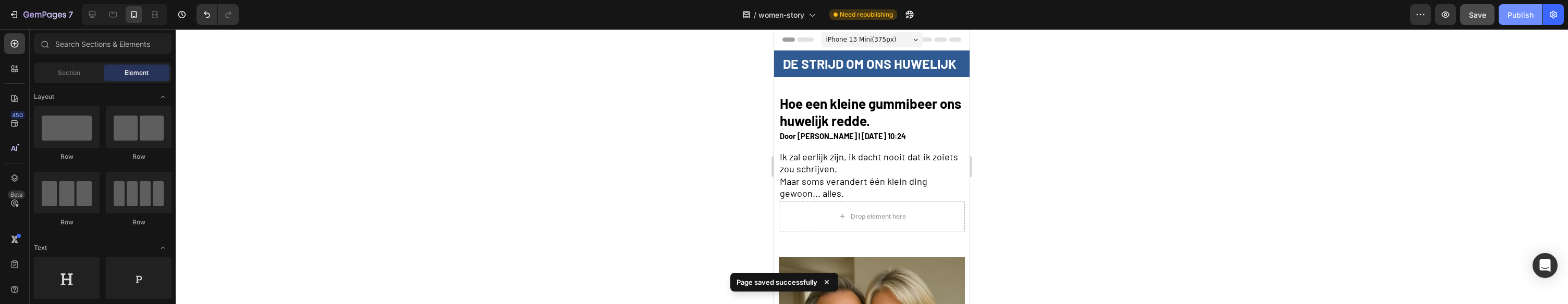
click at [1522, 15] on div "Publish" at bounding box center [1521, 14] width 26 height 11
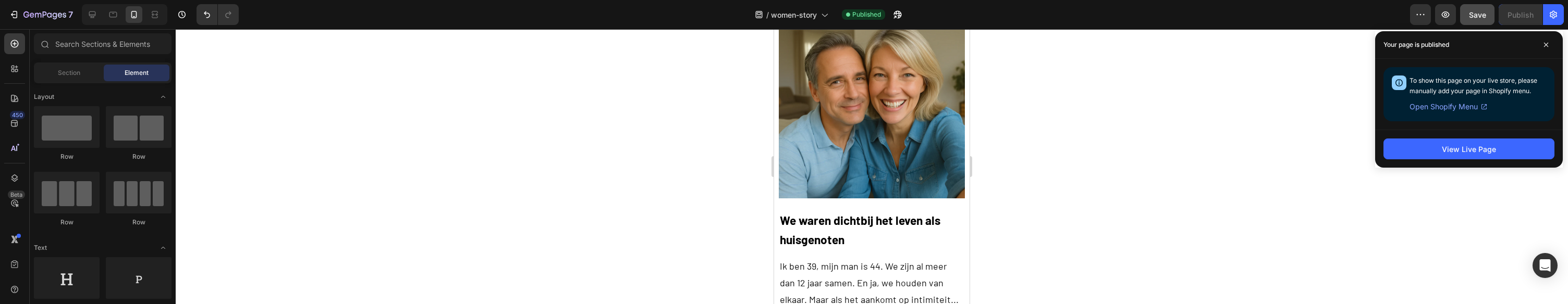
scroll to position [244, 0]
click at [39, 16] on icon "button" at bounding box center [45, 15] width 43 height 9
